Goal: Check status: Check status

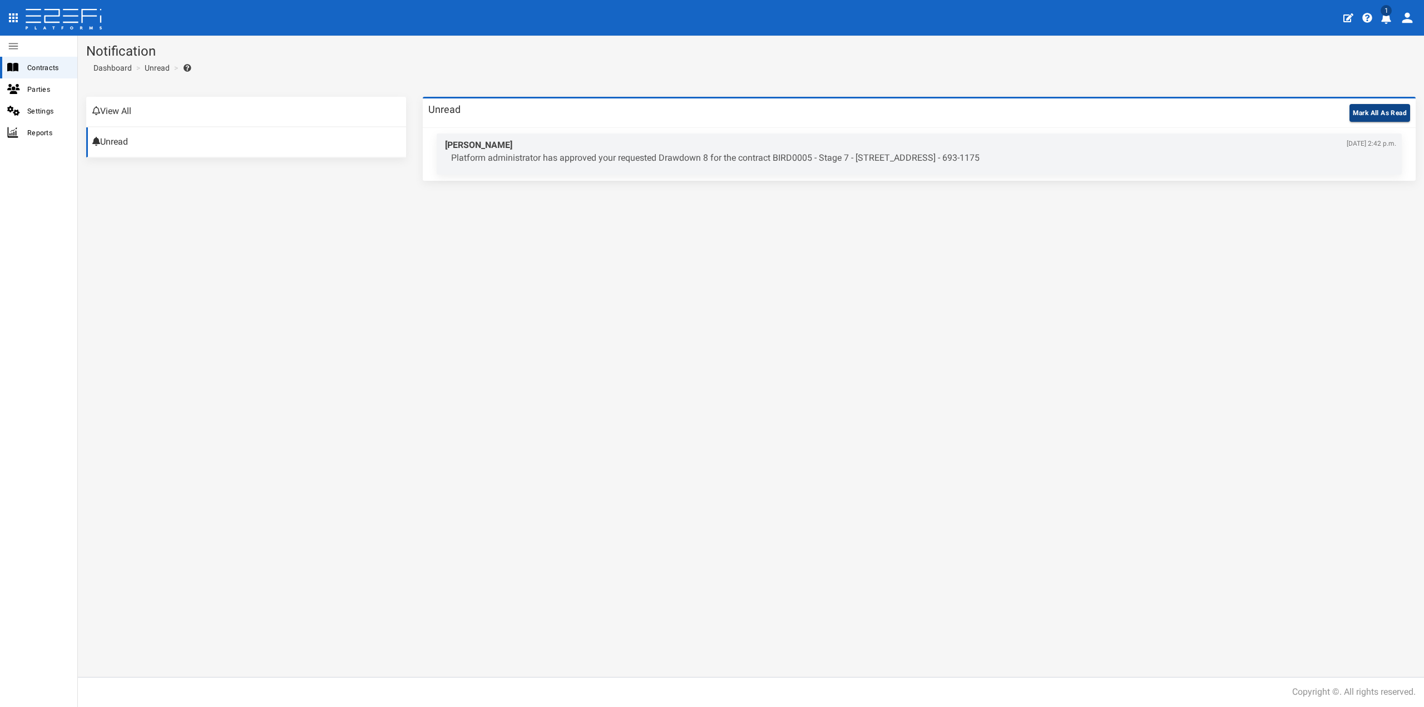
click at [1365, 115] on button "Mark All As Read" at bounding box center [1379, 113] width 61 height 18
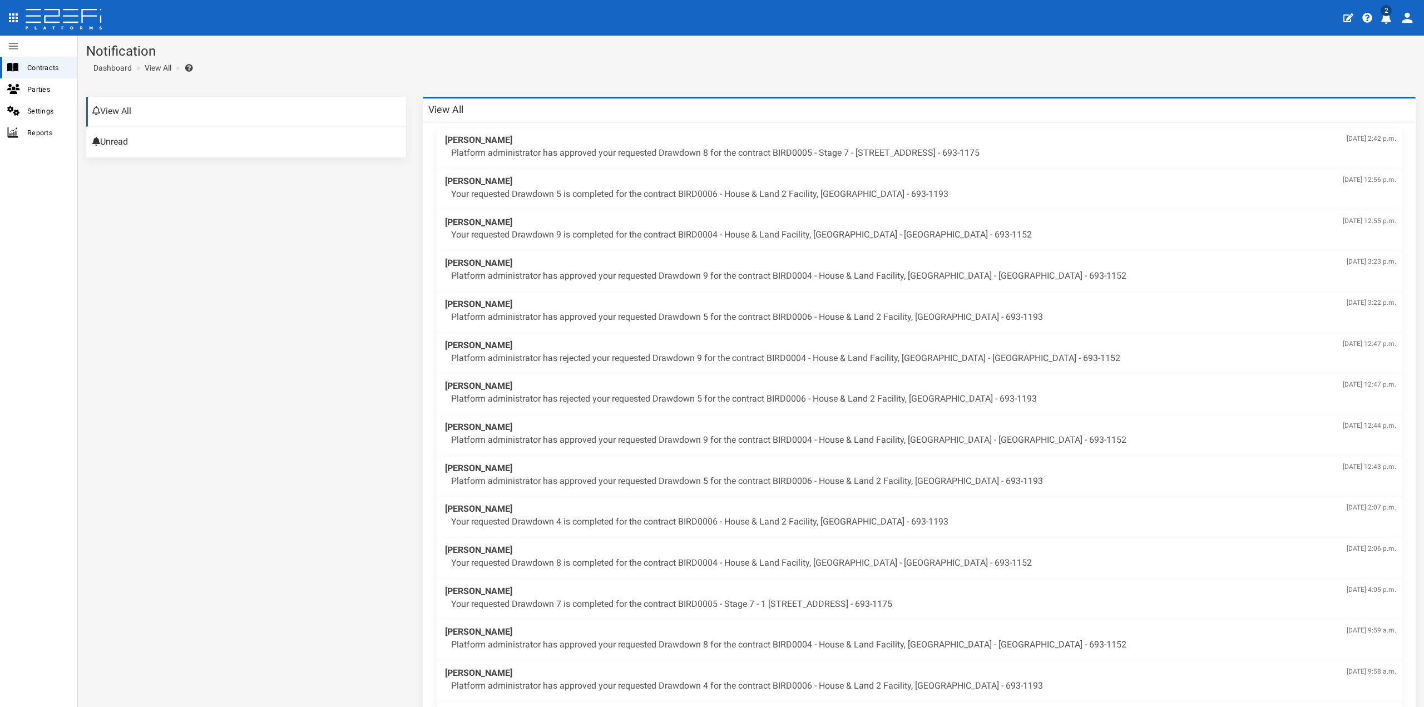
click at [1389, 18] on icon "profile" at bounding box center [1386, 18] width 10 height 11
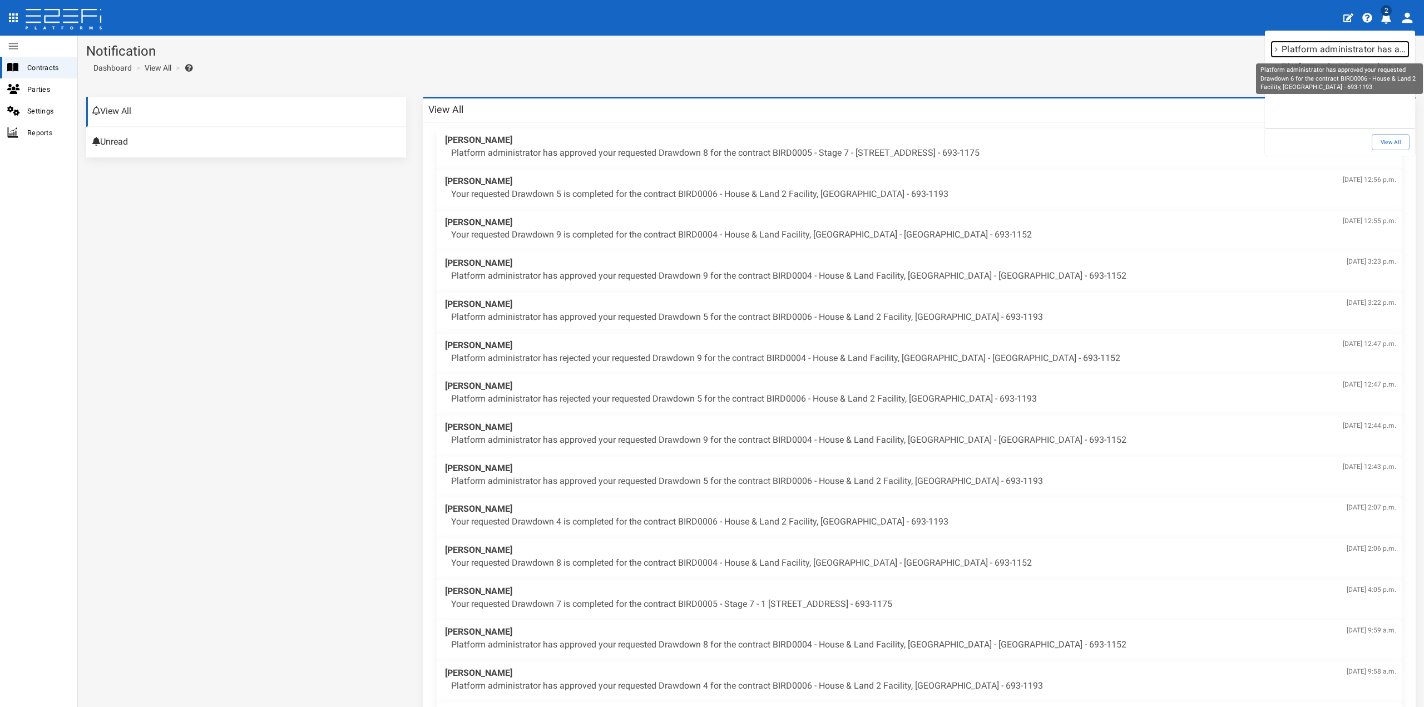
click at [1335, 49] on p "Platform administrator has approved your requested Drawdown 6 for the contract …" at bounding box center [1344, 49] width 127 height 13
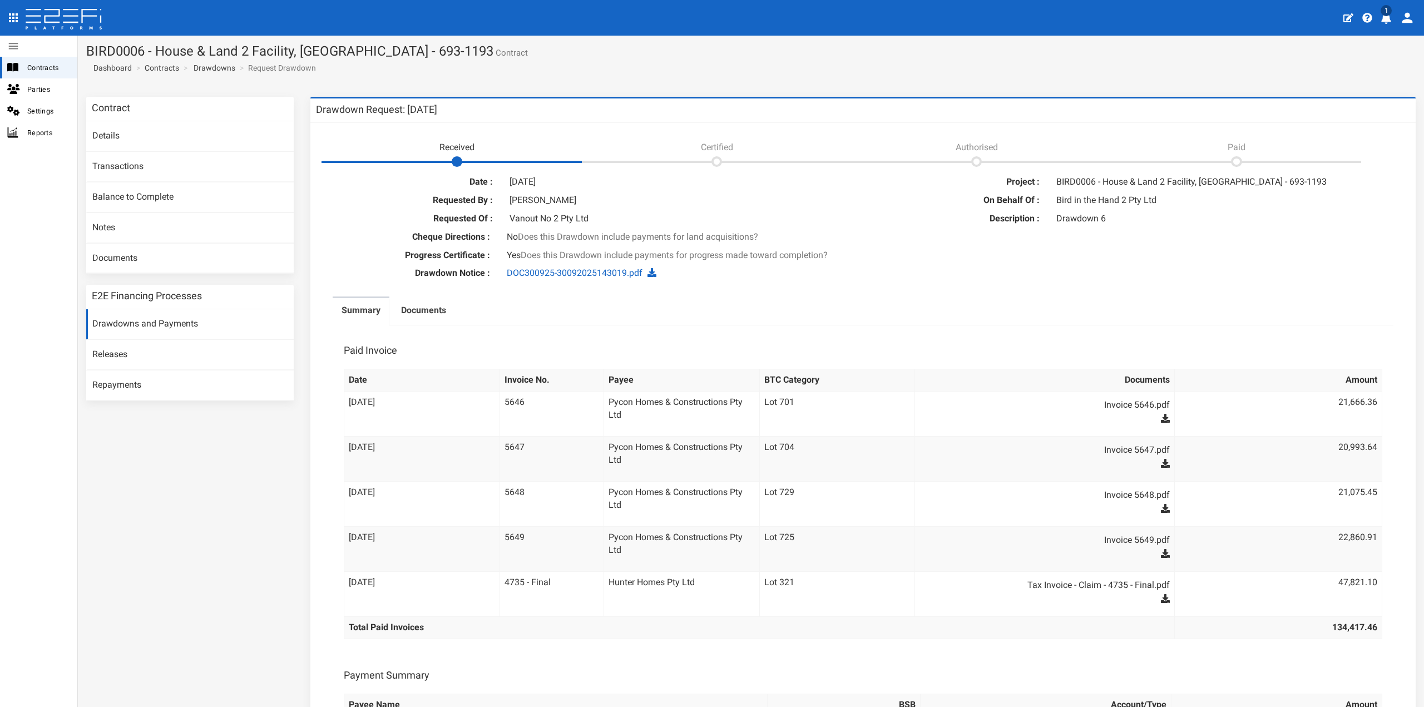
click at [1387, 14] on span "1" at bounding box center [1385, 10] width 11 height 11
click at [1380, 140] on link "View All" at bounding box center [1390, 142] width 38 height 16
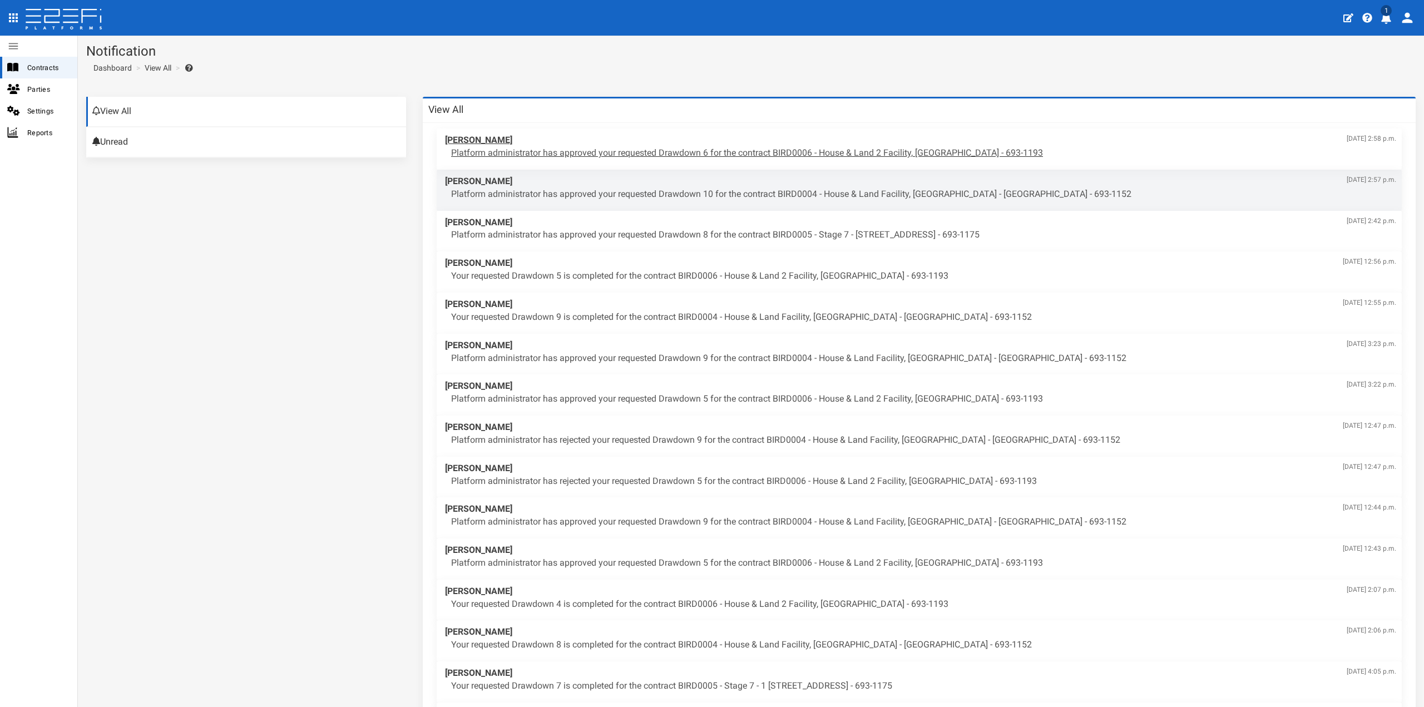
click at [1351, 143] on span "Sept. 30, 2025, 2:58 p.m." at bounding box center [1370, 138] width 49 height 9
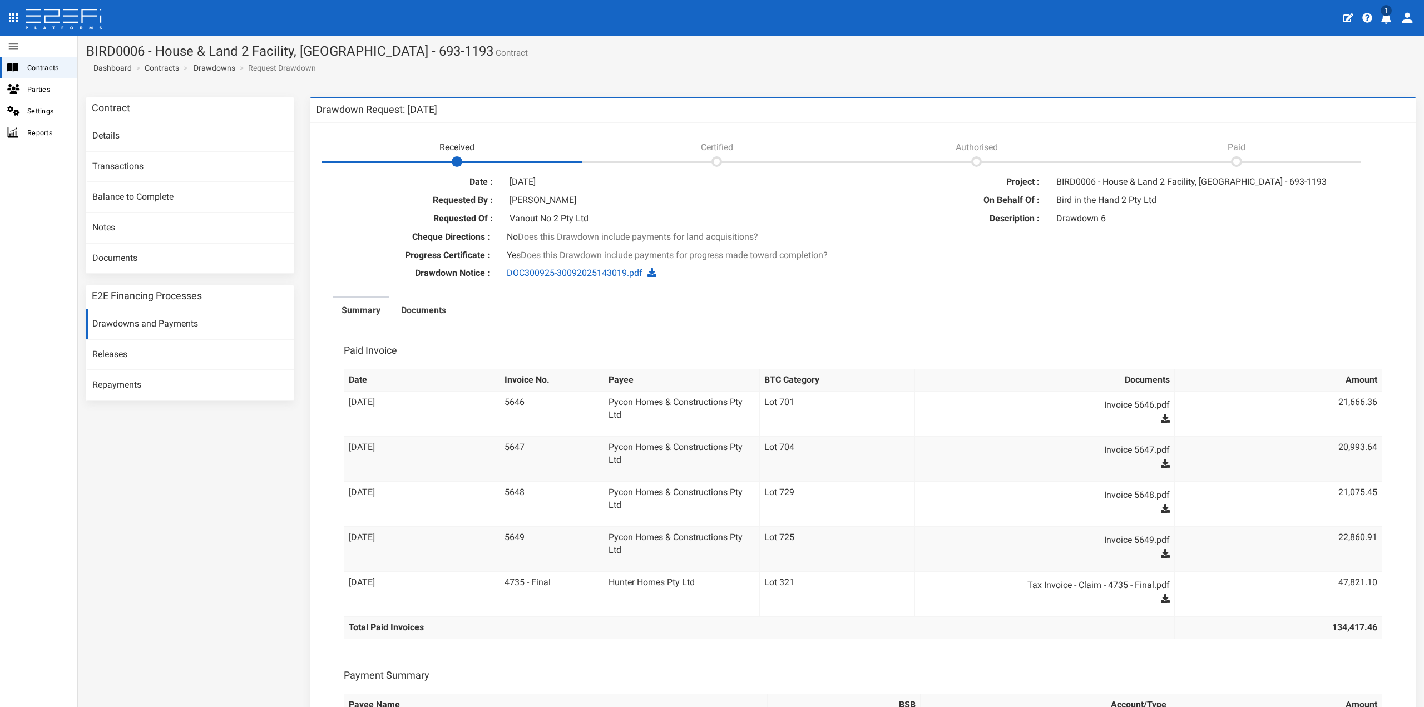
click at [1383, 19] on icon "profile" at bounding box center [1386, 18] width 10 height 11
click at [1348, 48] on p "Platform administrator has approved your requested Drawdown 10 for the contract…" at bounding box center [1344, 49] width 127 height 13
